Goal: Book appointment/travel/reservation

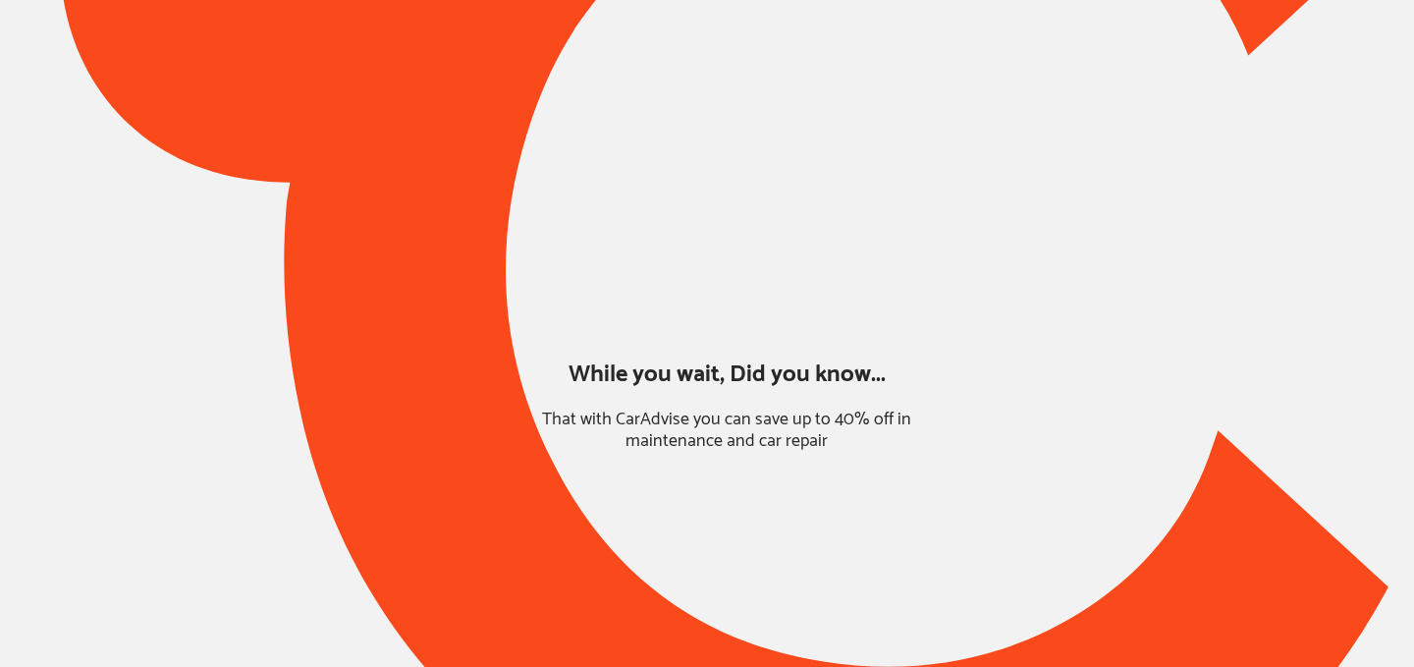
type input "*****"
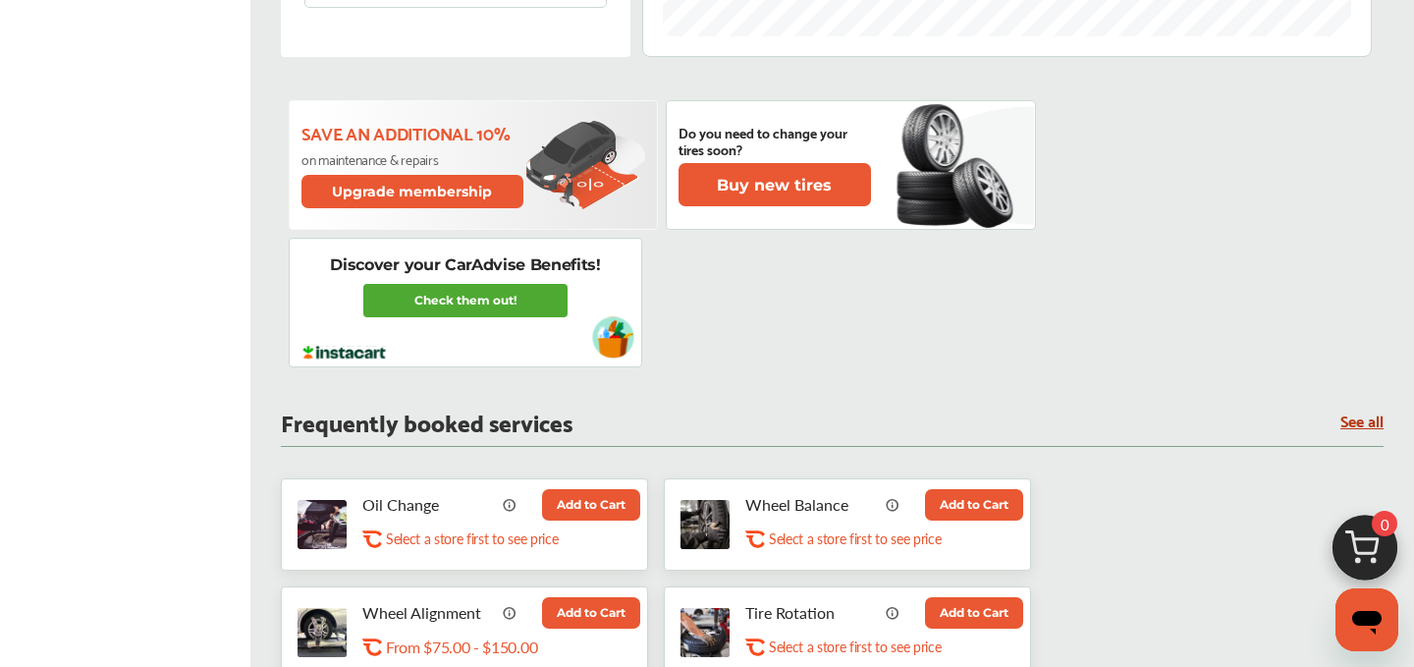
scroll to position [816, 0]
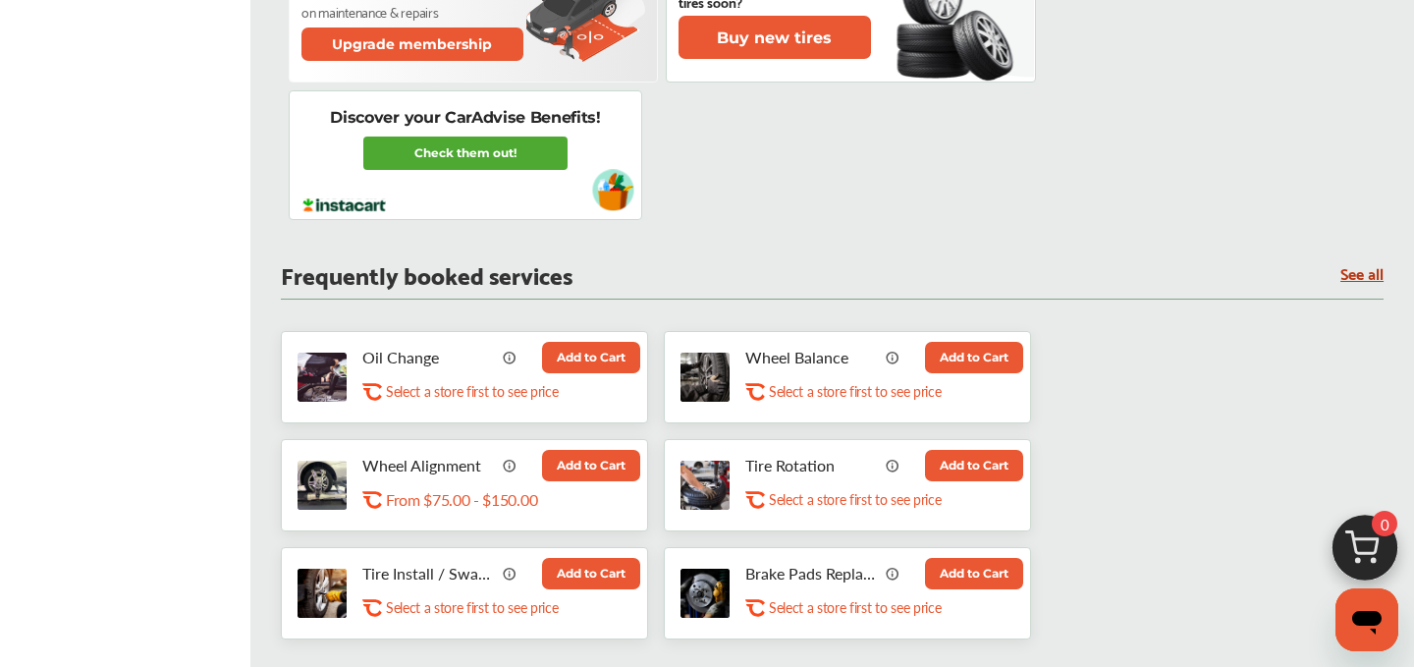
click at [576, 360] on button "Add to Cart" at bounding box center [591, 357] width 98 height 31
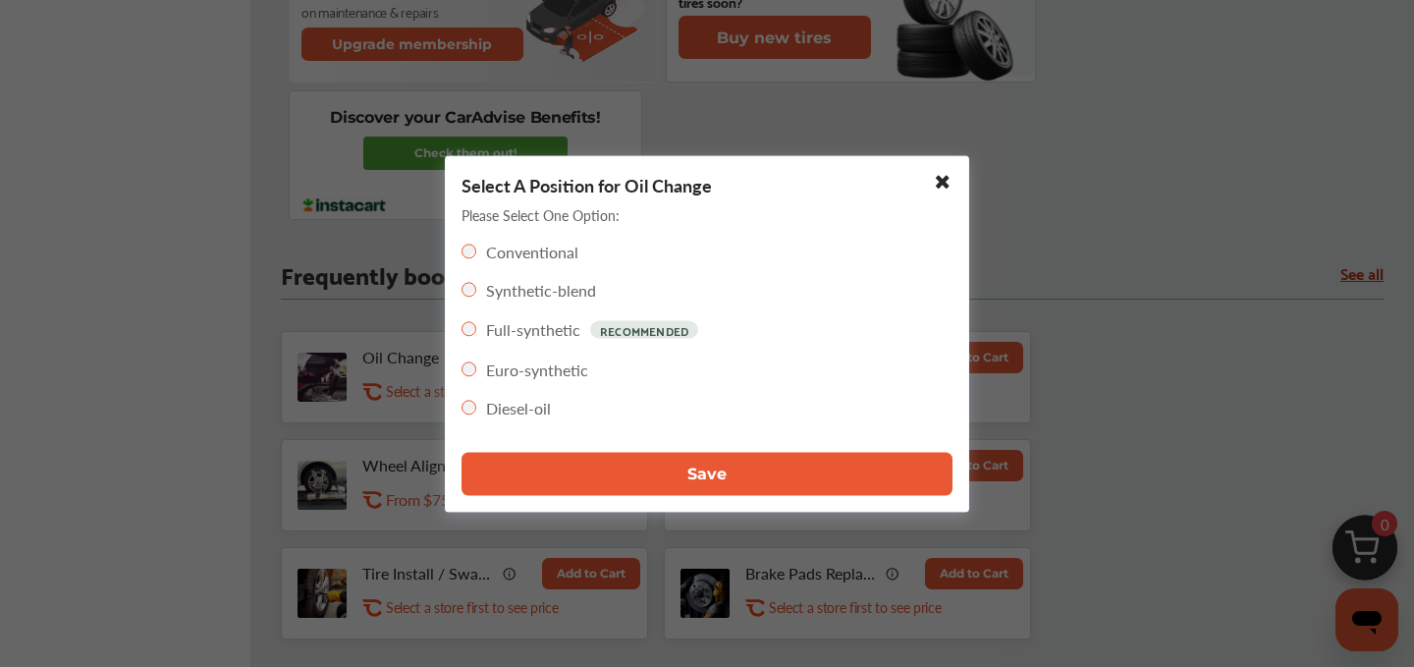
click at [684, 461] on button "Save" at bounding box center [707, 473] width 491 height 43
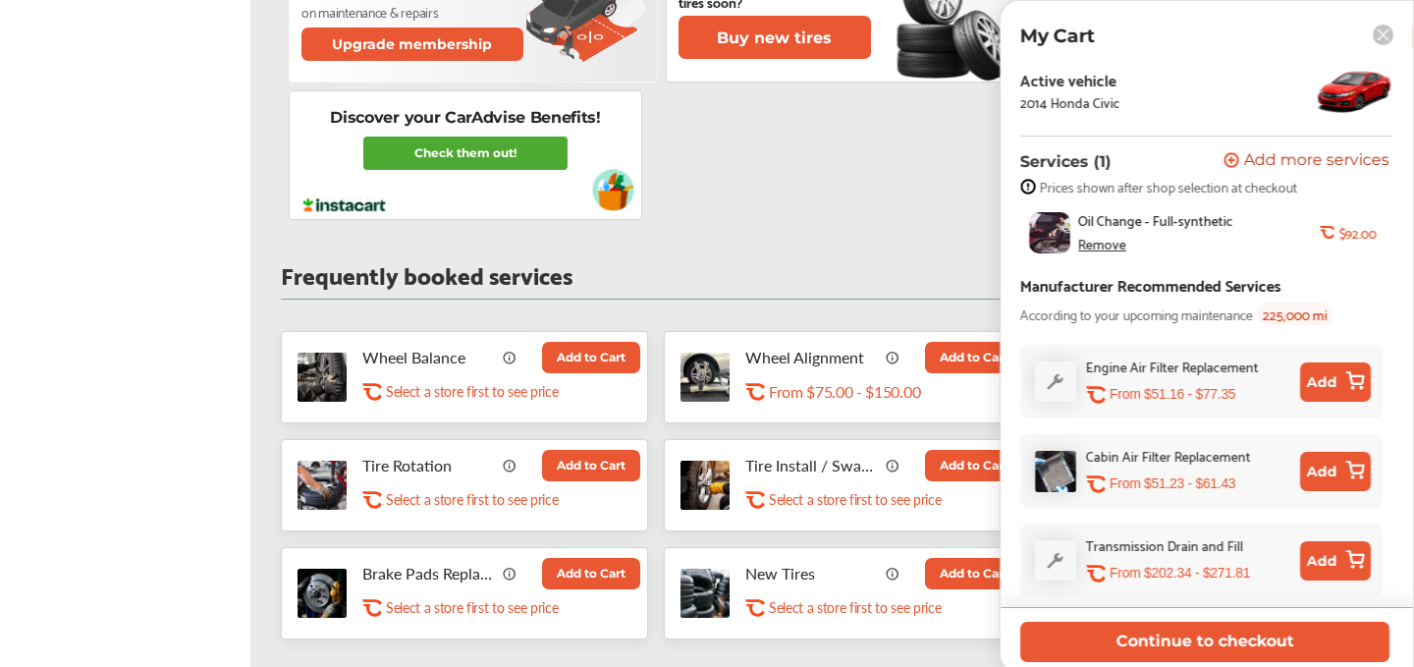
scroll to position [86, 0]
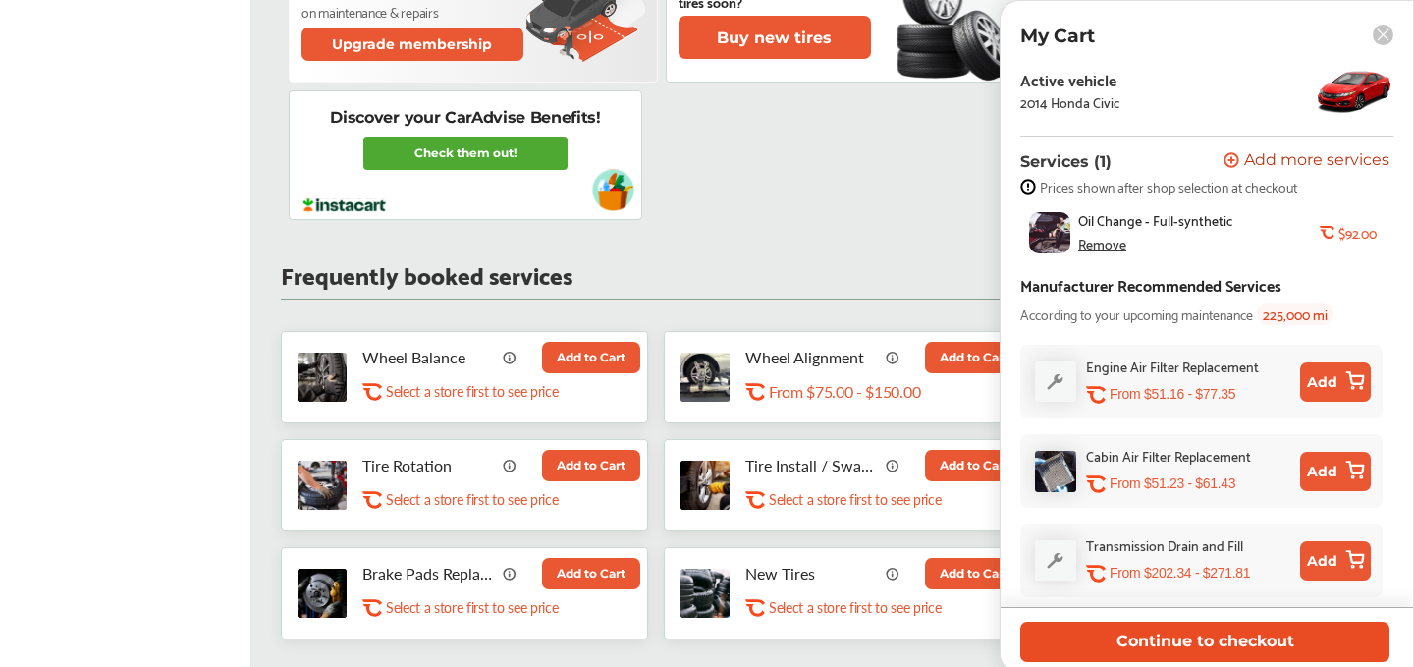
click at [1181, 630] on button "Continue to checkout" at bounding box center [1204, 642] width 369 height 40
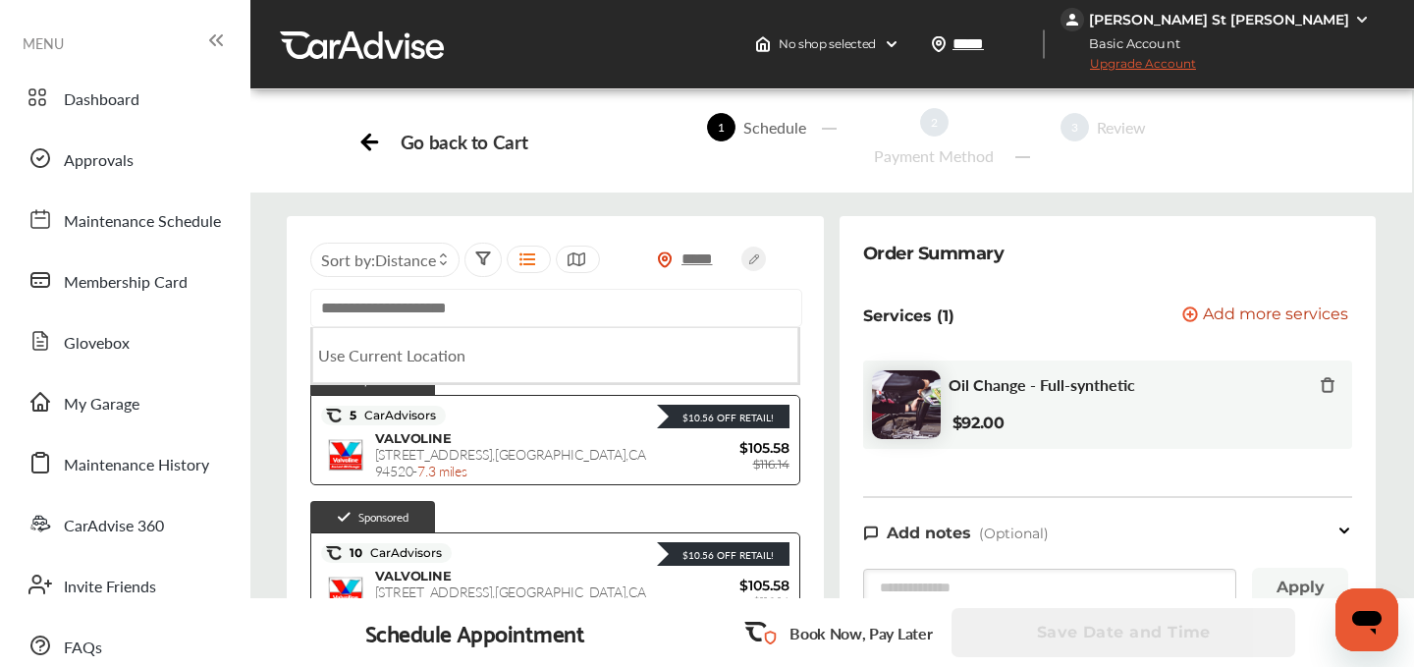
click at [420, 310] on input "text" at bounding box center [556, 308] width 492 height 38
paste input "**********"
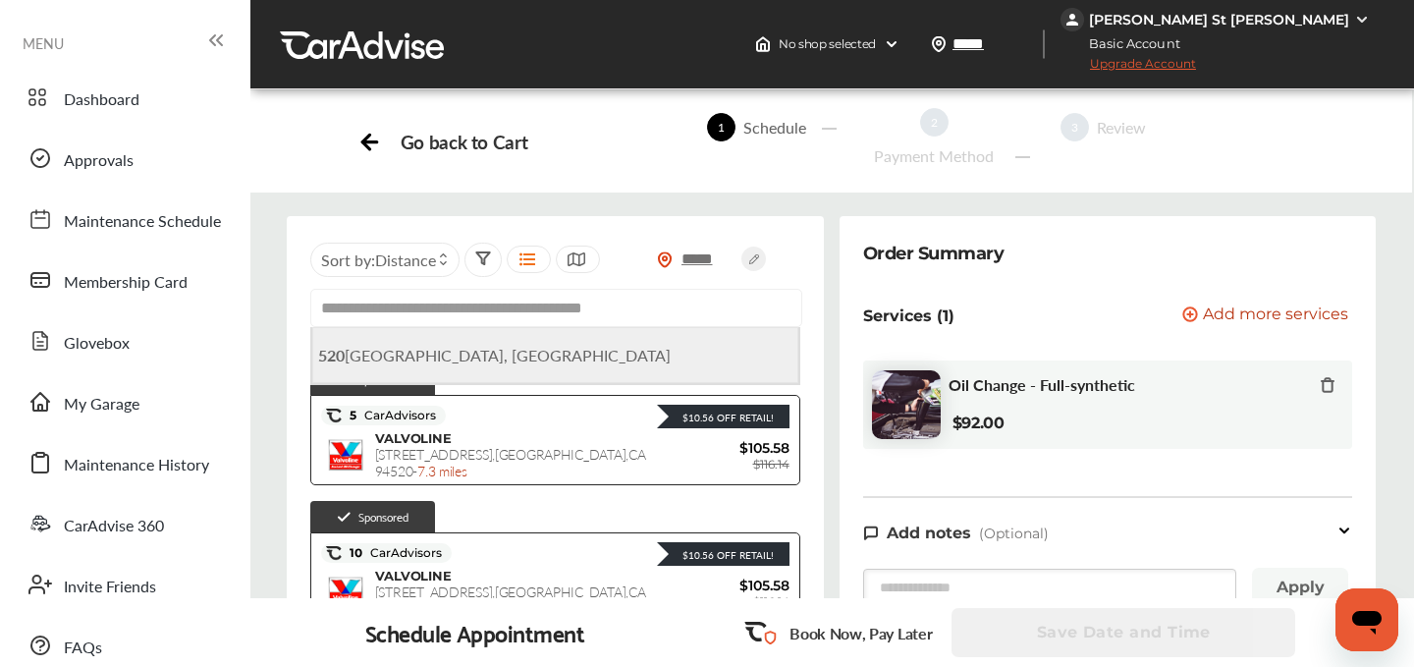
click at [411, 364] on span "[STREET_ADDRESS]" at bounding box center [494, 355] width 353 height 23
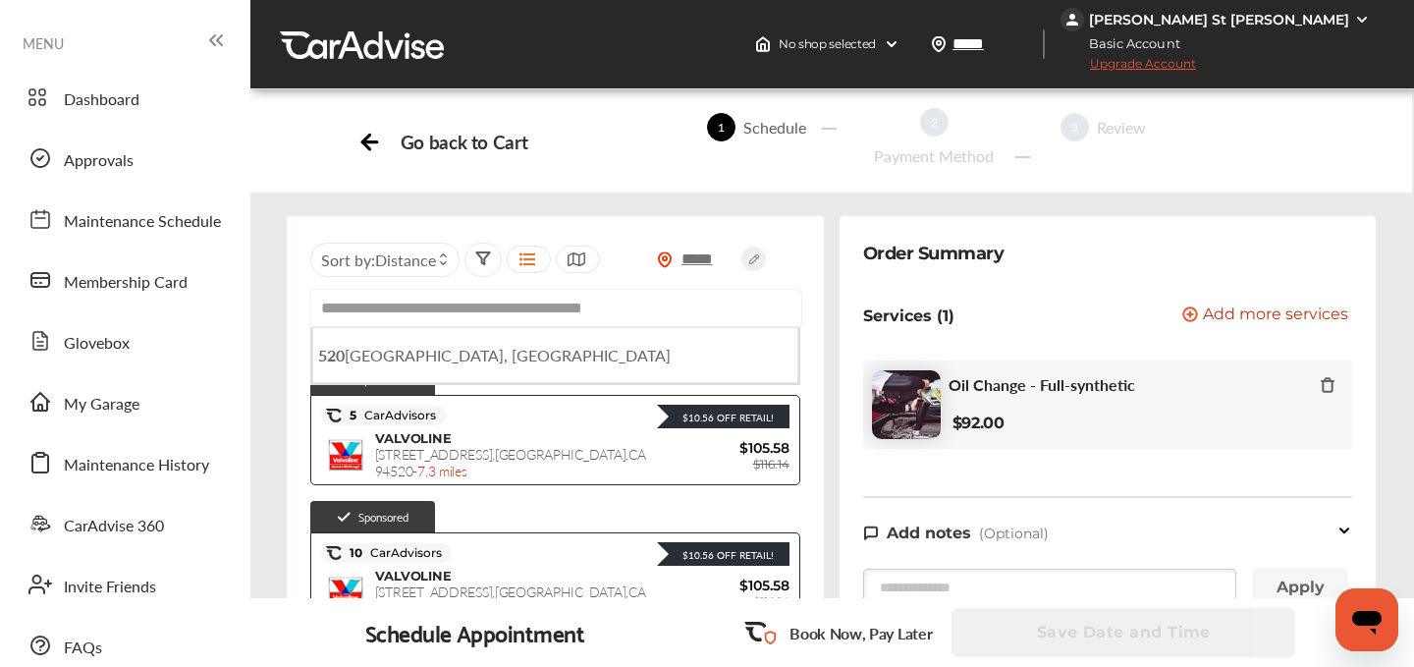
type input "**********"
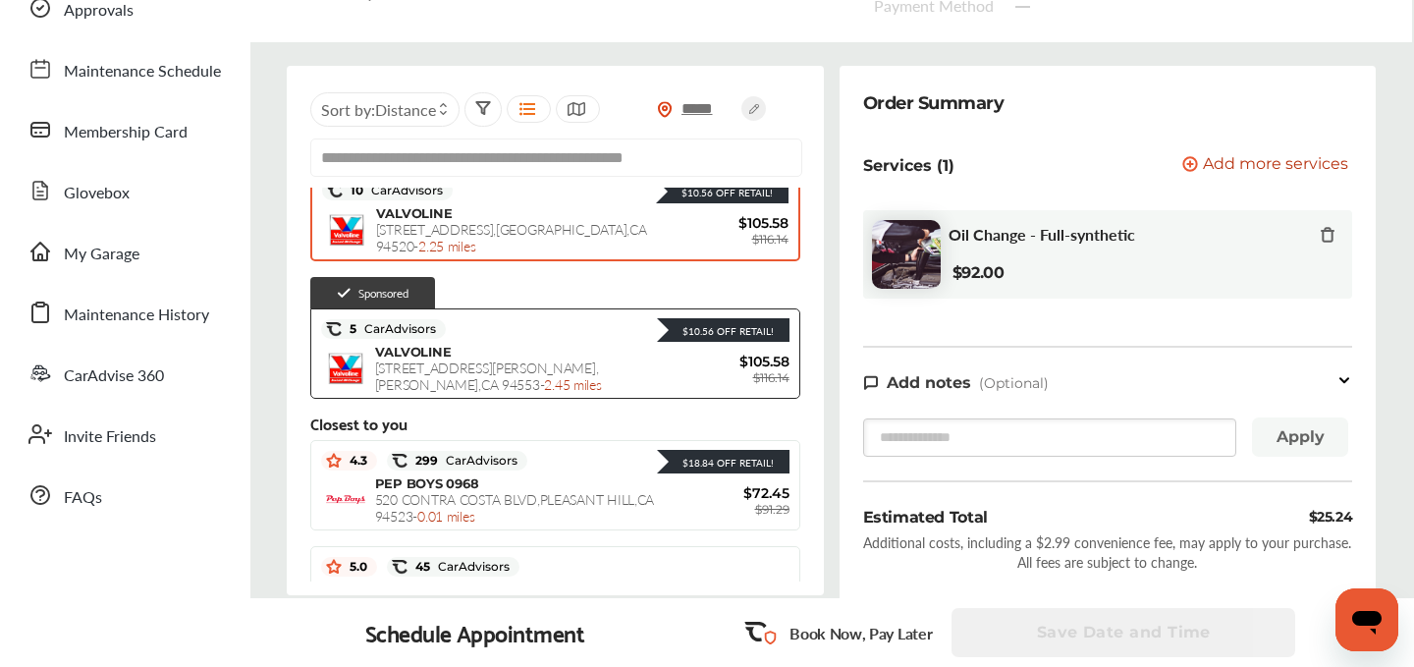
scroll to position [212, 0]
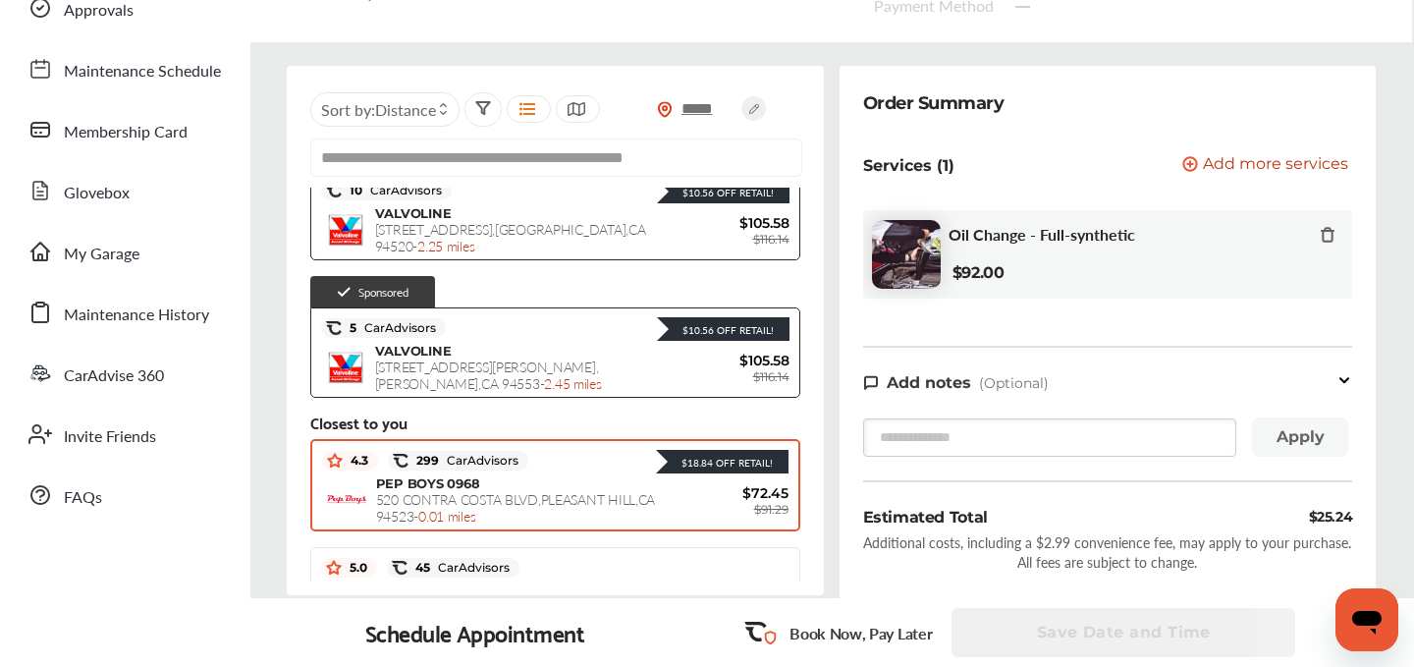
click at [441, 480] on span "PEP BOYS 0968" at bounding box center [428, 483] width 104 height 16
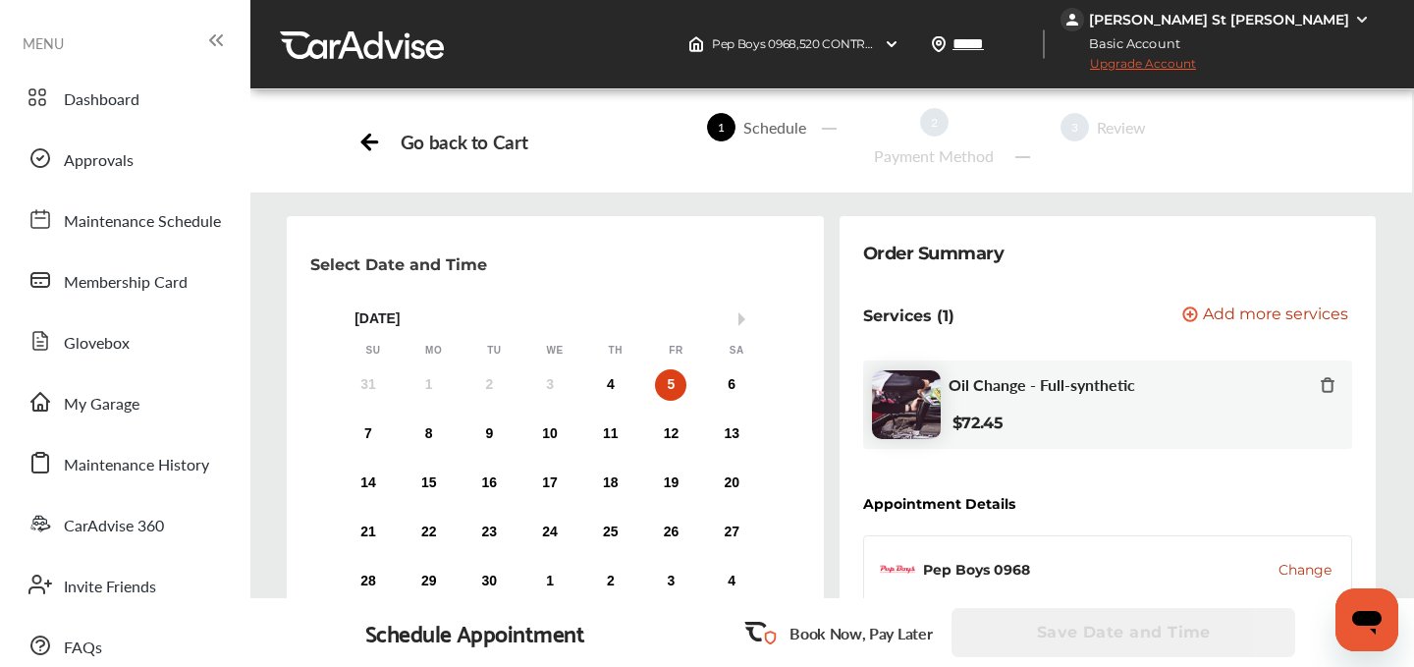
scroll to position [238, 0]
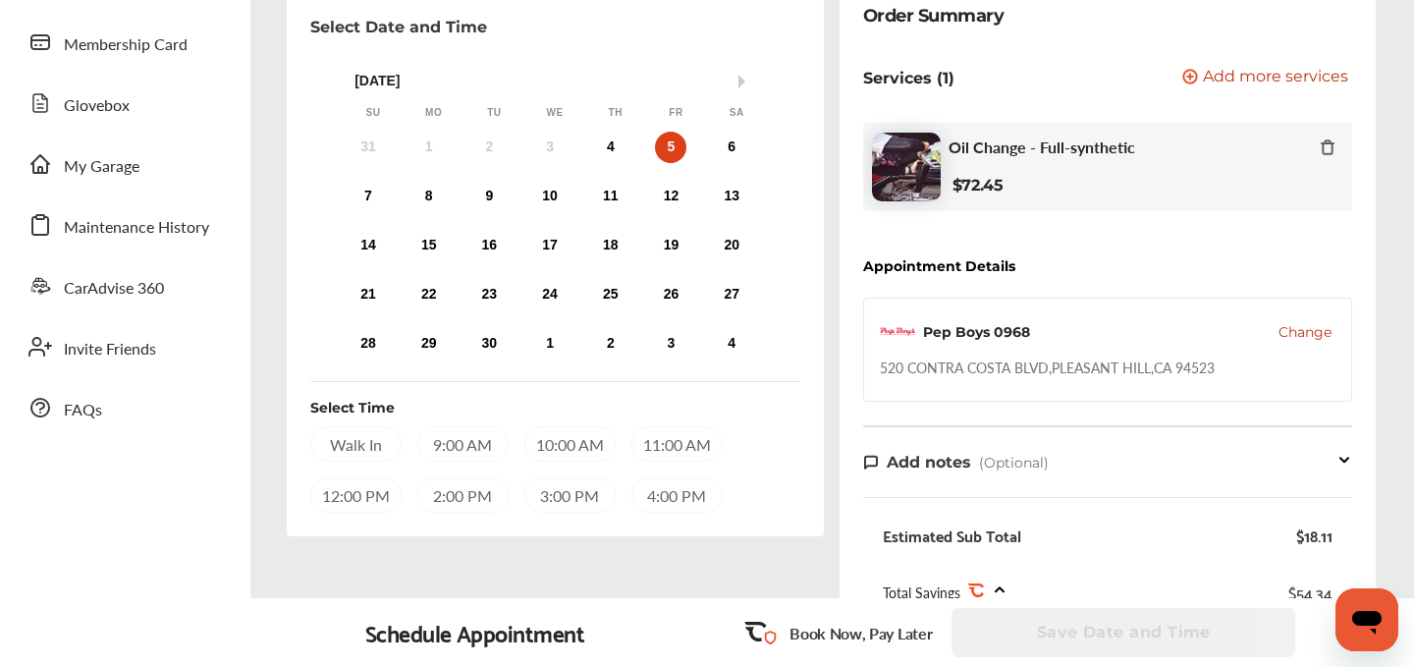
click at [437, 436] on div "9:00 AM" at bounding box center [462, 443] width 91 height 35
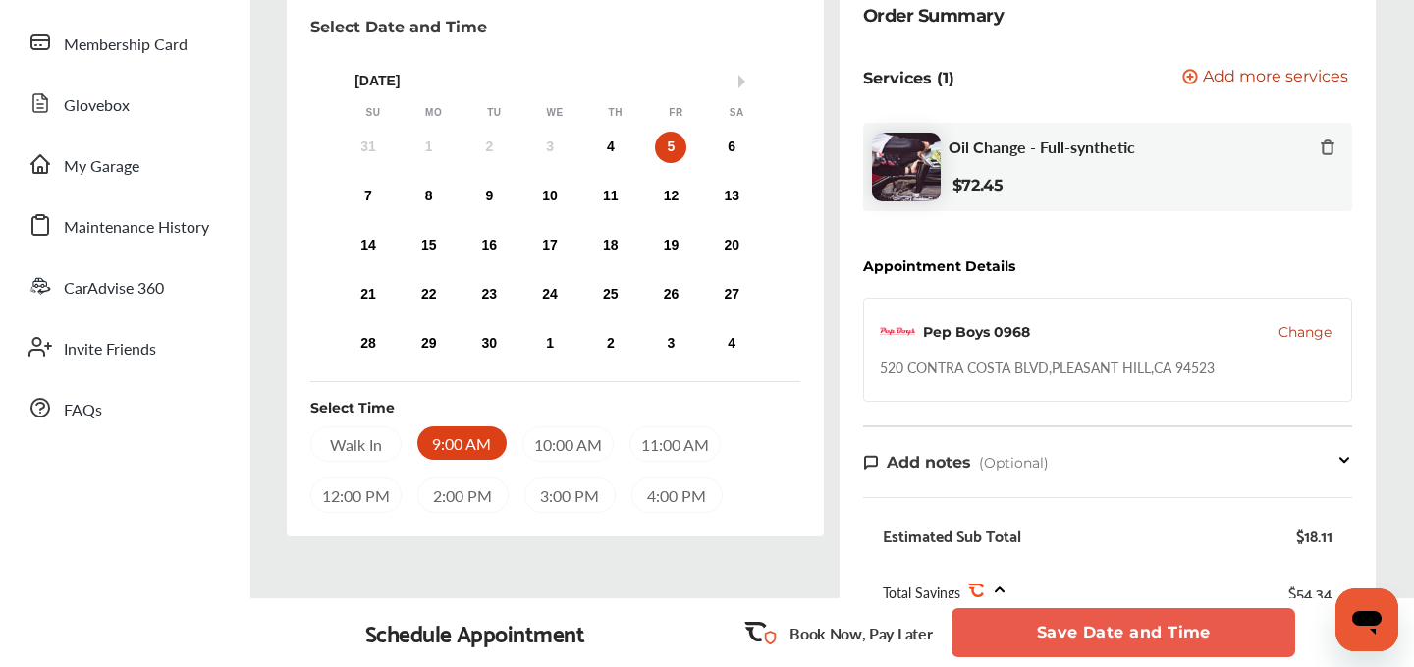
click at [1113, 617] on button "Save Date and Time" at bounding box center [1124, 632] width 344 height 49
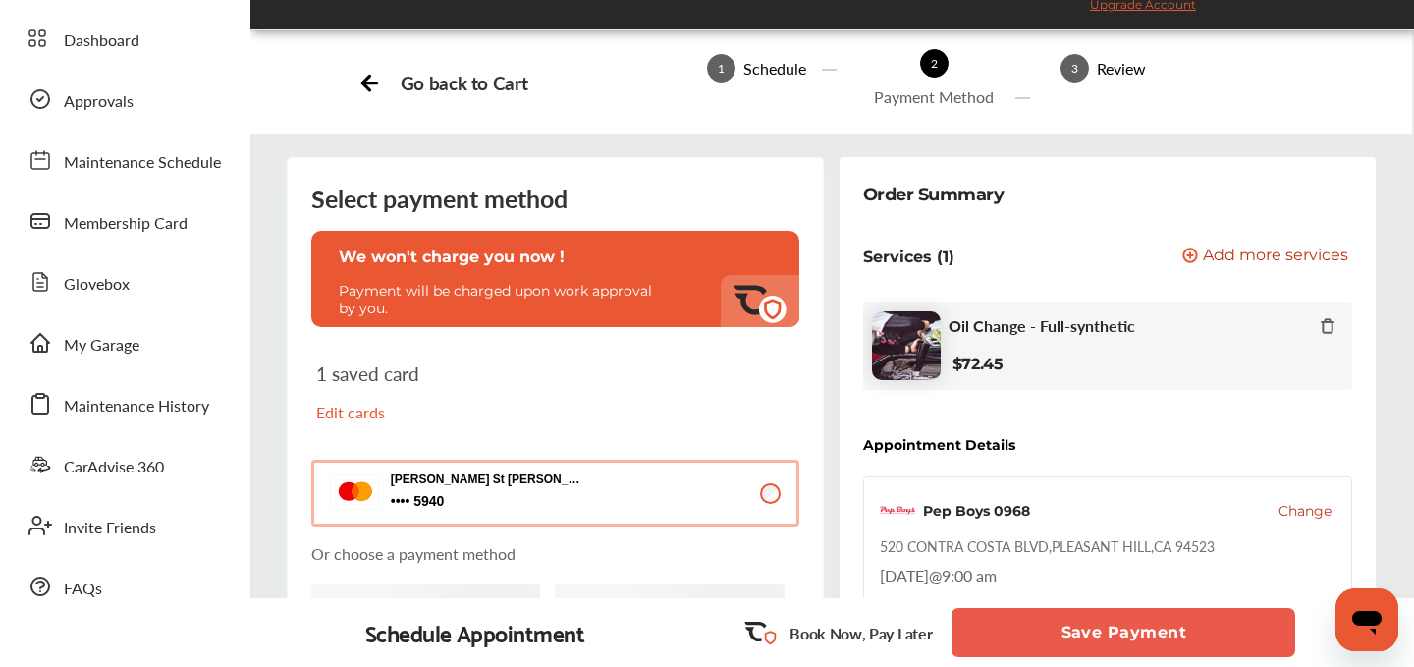
scroll to position [80, 0]
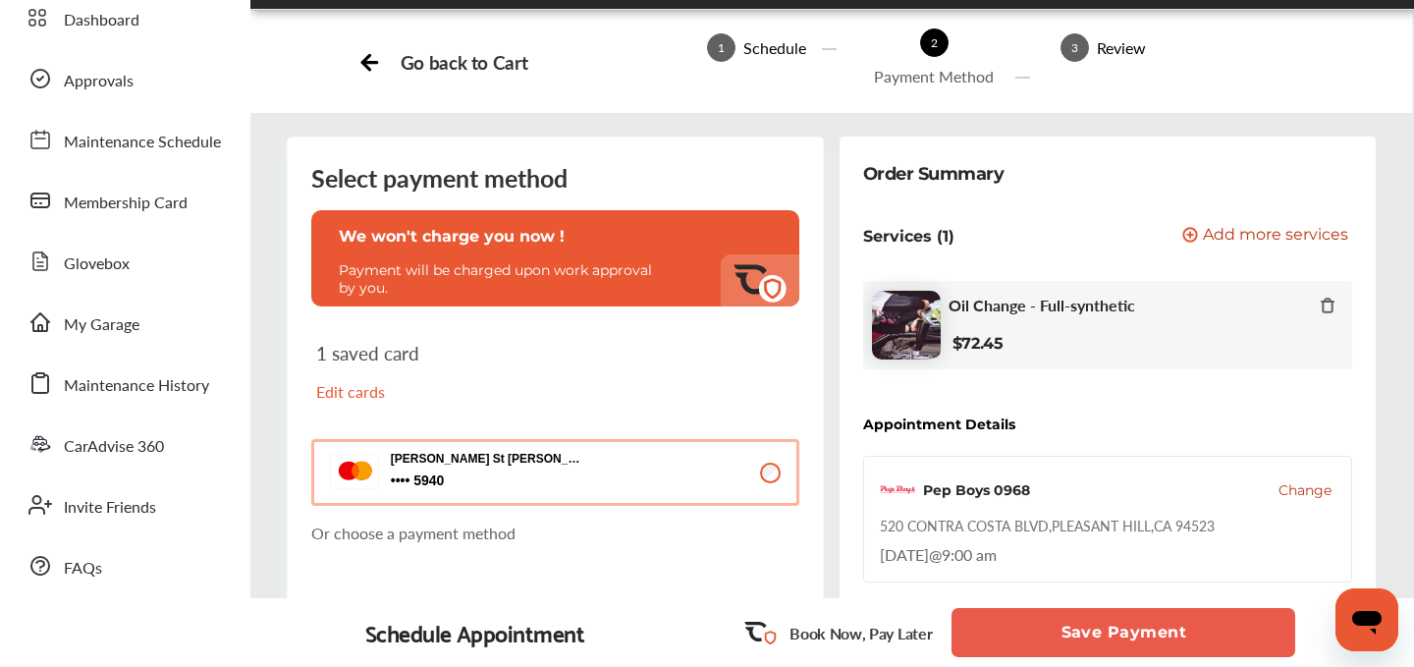
click at [1102, 626] on button "Save Payment" at bounding box center [1124, 632] width 344 height 49
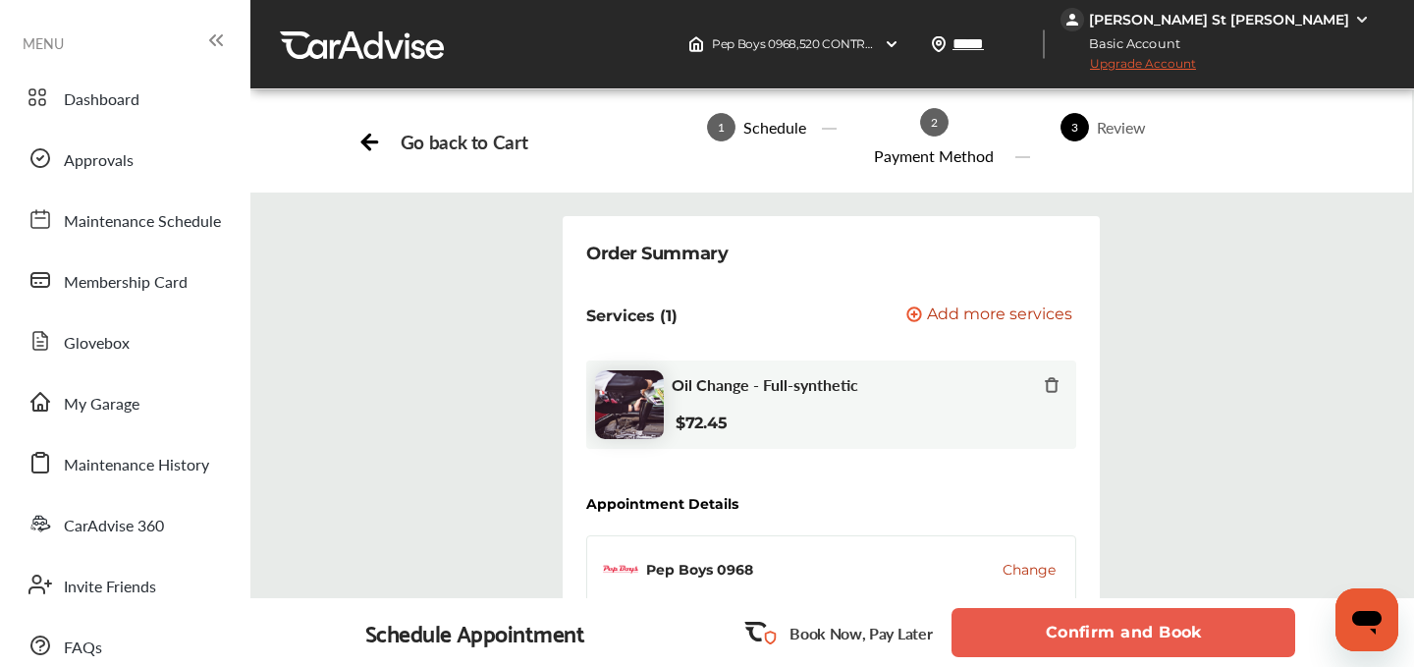
click at [1102, 634] on button "Confirm and Book" at bounding box center [1124, 632] width 344 height 49
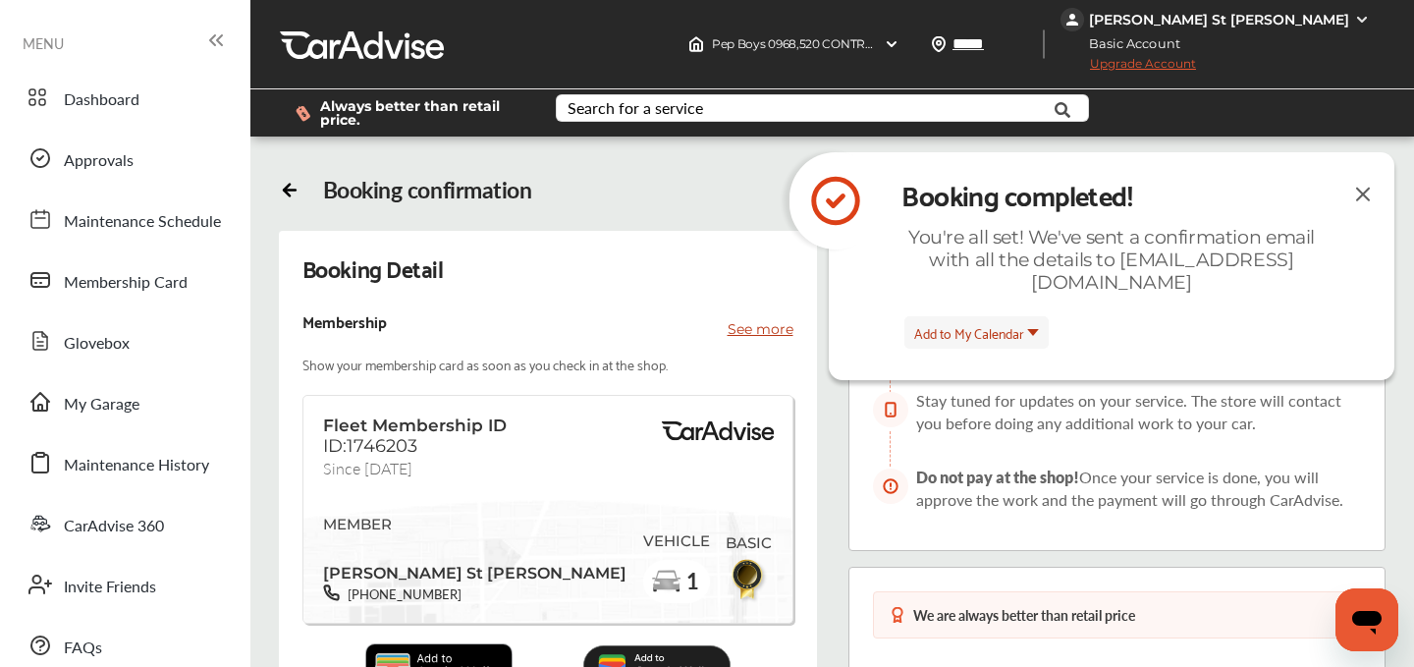
click at [1367, 195] on img at bounding box center [1363, 194] width 24 height 25
